Goal: Task Accomplishment & Management: Use online tool/utility

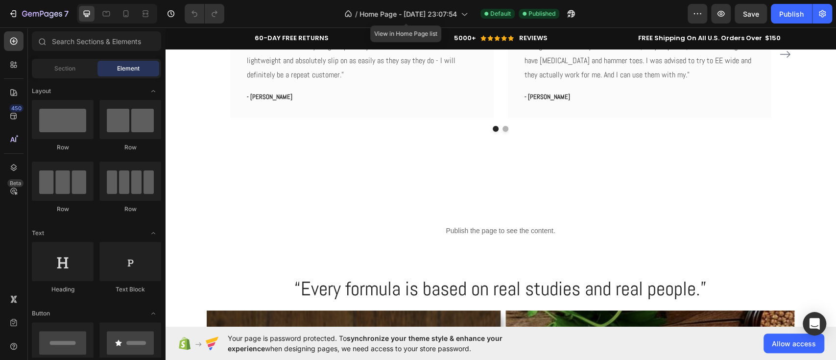
scroll to position [2361, 0]
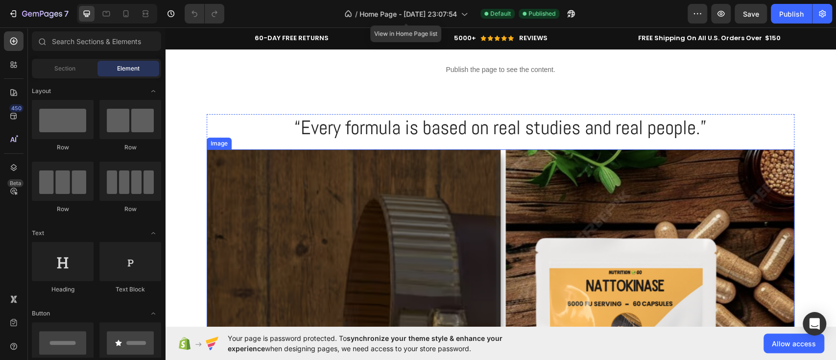
click at [506, 175] on img at bounding box center [501, 345] width 588 height 392
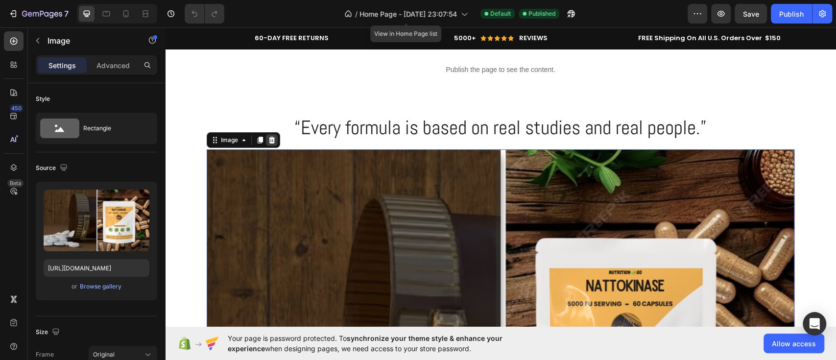
click at [271, 143] on div at bounding box center [272, 140] width 12 height 12
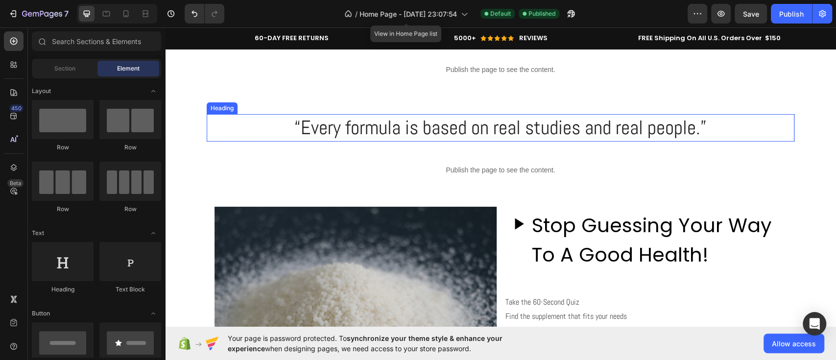
click at [561, 127] on h2 "“Every formula is based on real studies and real people.”" at bounding box center [501, 127] width 588 height 27
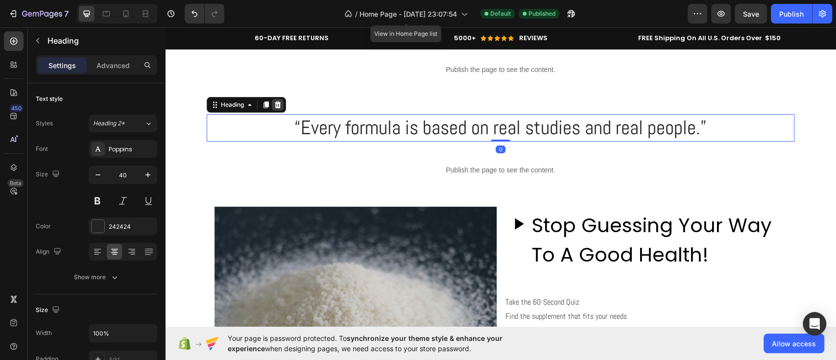
click at [272, 109] on div at bounding box center [278, 105] width 12 height 12
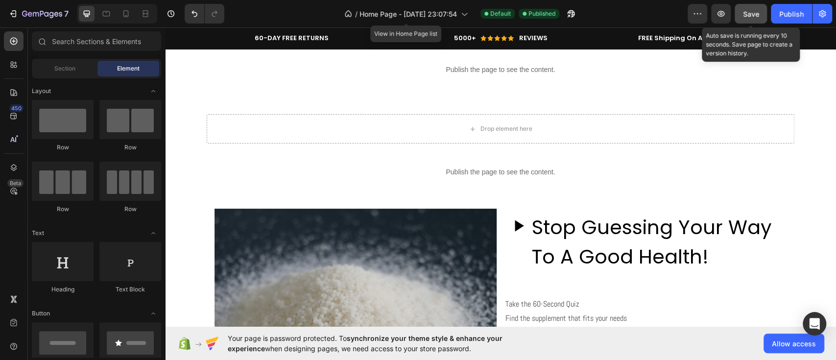
click at [757, 10] on span "Save" at bounding box center [751, 14] width 16 height 8
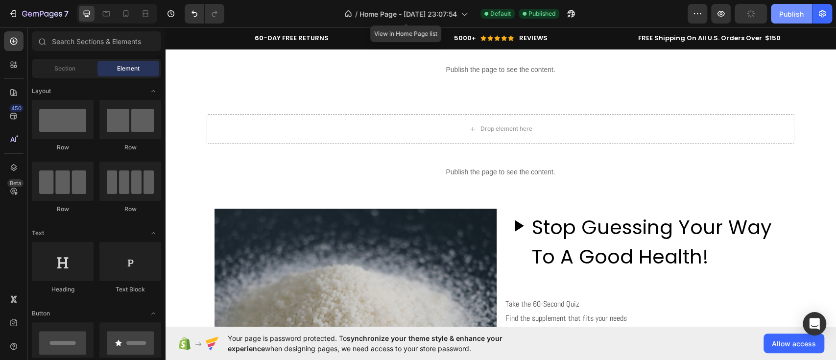
click at [783, 12] on div "Publish" at bounding box center [791, 14] width 24 height 10
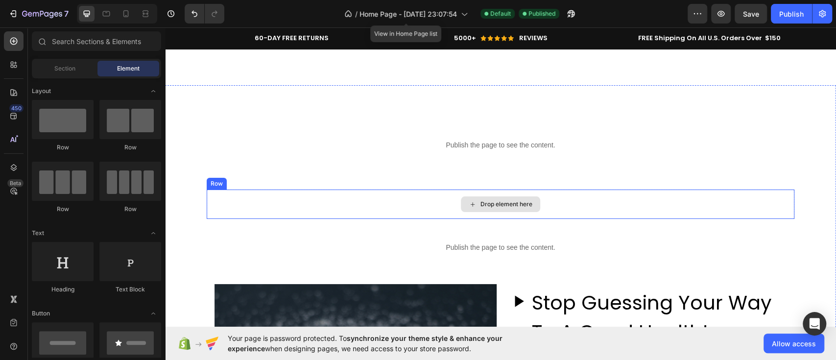
click at [696, 198] on div "Drop element here" at bounding box center [501, 204] width 588 height 29
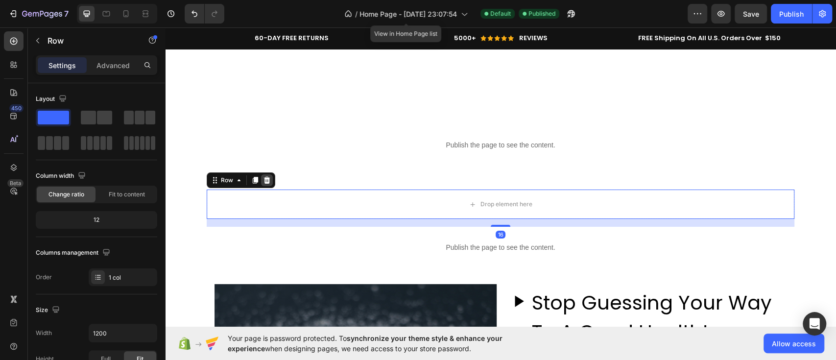
click at [263, 182] on icon at bounding box center [267, 180] width 8 height 8
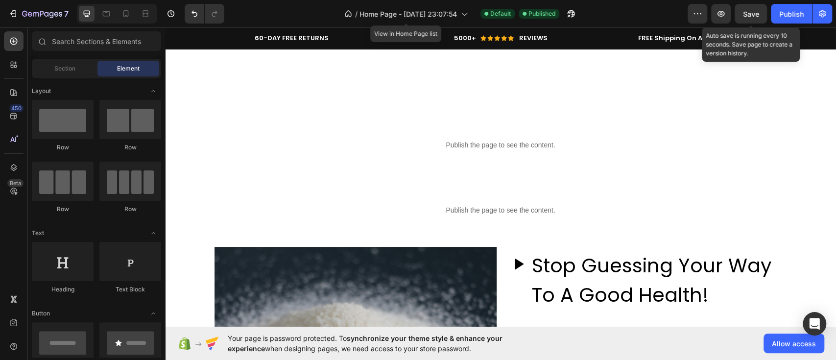
click at [746, 12] on span "Save" at bounding box center [751, 14] width 16 height 8
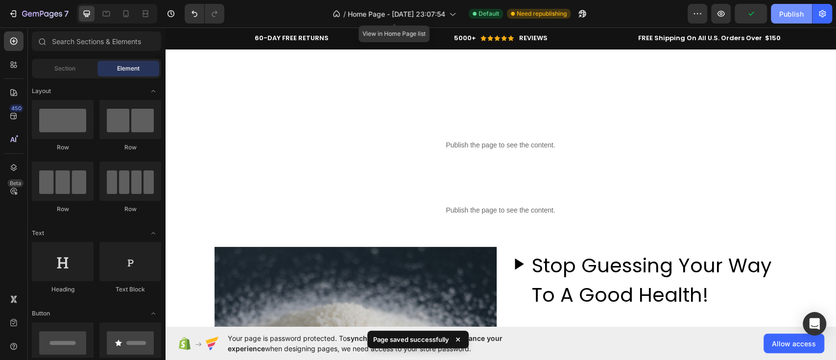
click at [787, 13] on div "Publish" at bounding box center [791, 14] width 24 height 10
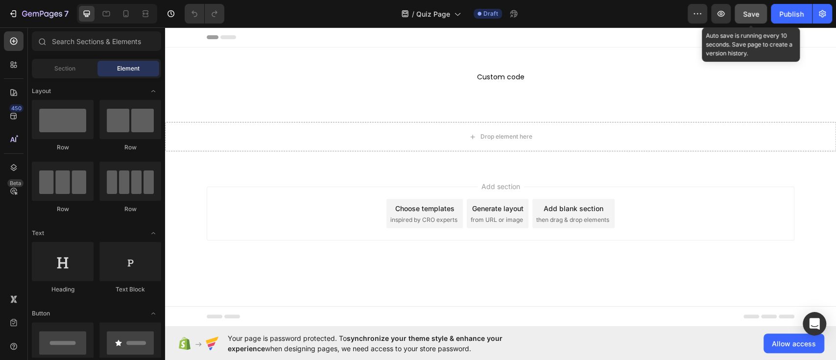
click at [758, 18] on div "Save" at bounding box center [751, 14] width 16 height 10
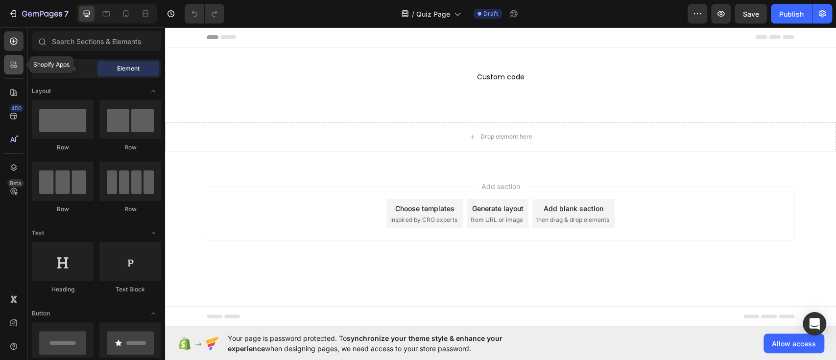
click at [11, 57] on div at bounding box center [14, 65] width 20 height 20
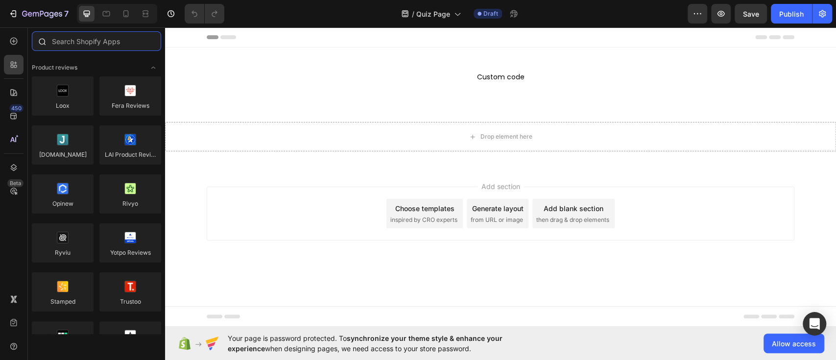
click at [91, 39] on input "text" at bounding box center [96, 41] width 129 height 20
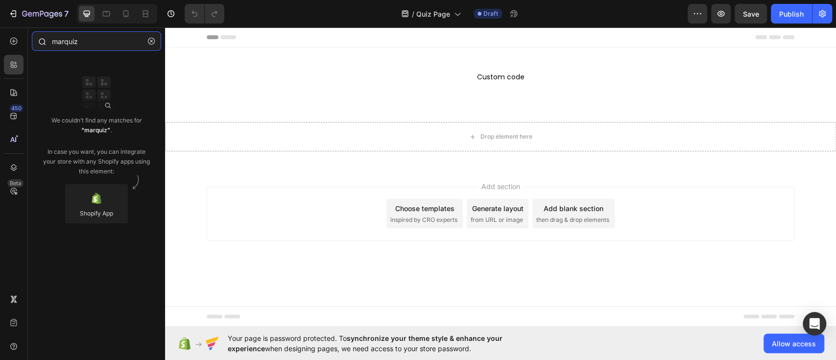
type input "marquiz"
